Goal: Information Seeking & Learning: Learn about a topic

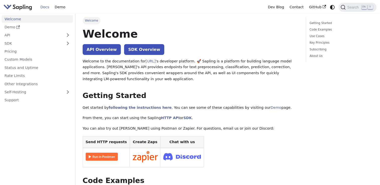
click at [131, 59] on p "Welcome to the documentation for [URL] 's developer platform. 🚀 Sapling is a pl…" at bounding box center [191, 70] width 216 height 24
